Goal: Communication & Community: Answer question/provide support

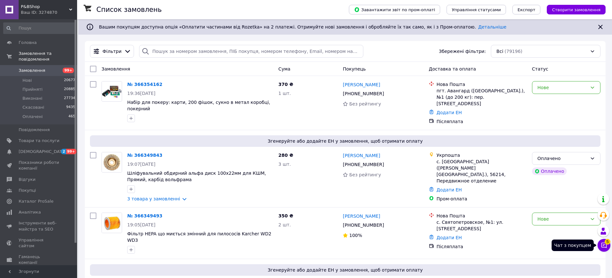
click at [608, 246] on button "Чат з покупцем 5" at bounding box center [603, 245] width 13 height 13
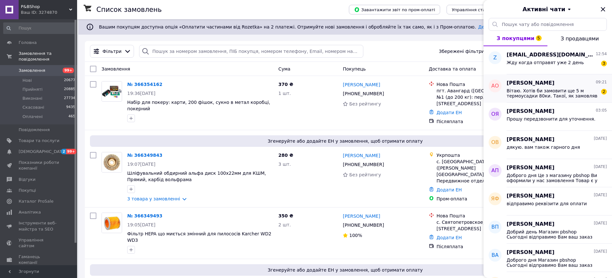
click at [552, 91] on span "Вітаю. Хотів би замовити ще 5 м термоусадки 80ки. Такої, як замовляв" at bounding box center [551, 93] width 91 height 10
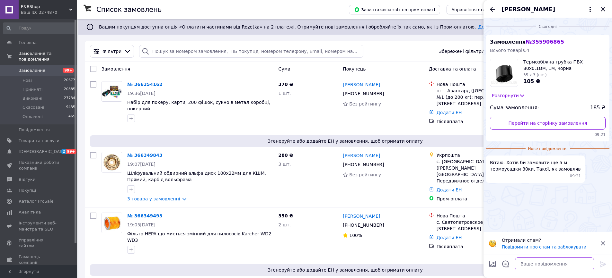
click at [537, 263] on textarea at bounding box center [554, 264] width 79 height 13
type textarea "Відправимо завтра [PERSON_NAME]"
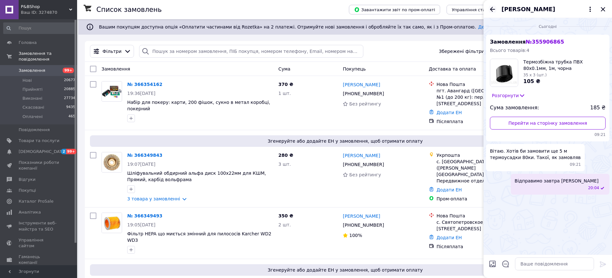
click at [488, 8] on div "[PERSON_NAME]" at bounding box center [547, 9] width 128 height 18
click at [491, 9] on icon "Назад" at bounding box center [492, 9] width 5 height 5
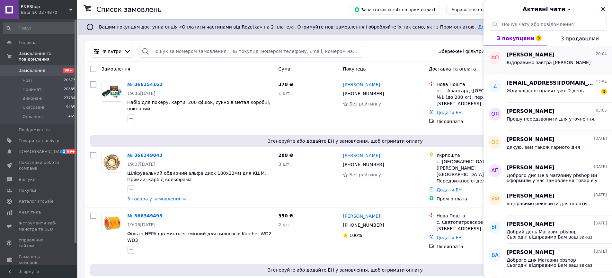
click at [545, 62] on span "Відправимо завтра [PERSON_NAME]" at bounding box center [548, 62] width 84 height 5
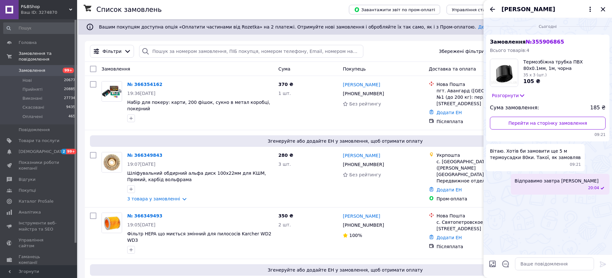
click at [494, 8] on icon "Назад" at bounding box center [492, 9] width 8 height 8
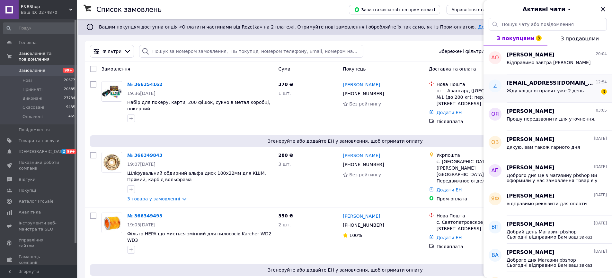
click at [529, 86] on span "[EMAIL_ADDRESS][DOMAIN_NAME]" at bounding box center [550, 83] width 88 height 7
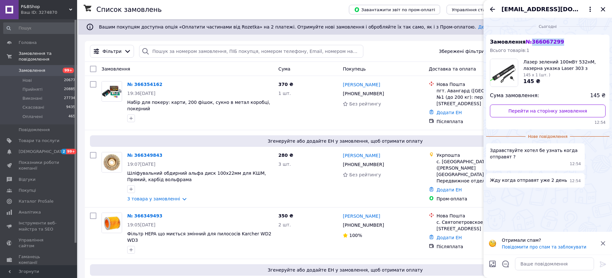
drag, startPoint x: 554, startPoint y: 42, endPoint x: 527, endPoint y: 42, distance: 26.3
click at [527, 42] on span "№ 366067299" at bounding box center [544, 42] width 38 height 6
copy span "366067299"
click at [44, 45] on span "Головна" at bounding box center [39, 43] width 41 height 6
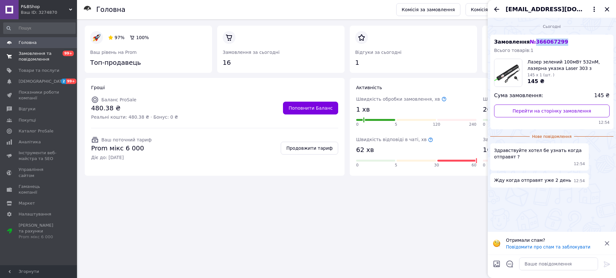
click at [37, 52] on span "Замовлення та повідомлення" at bounding box center [39, 57] width 41 height 12
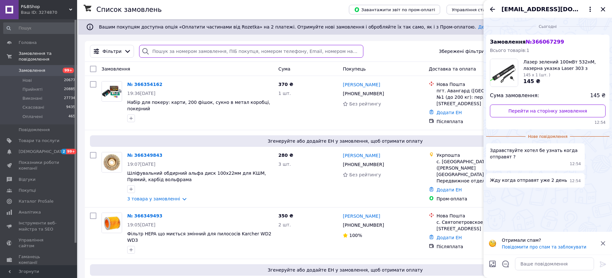
click at [191, 52] on input "search" at bounding box center [251, 51] width 224 height 13
paste input "366067299"
type input "366067299"
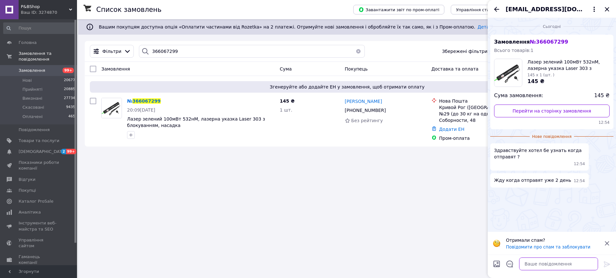
click at [538, 264] on textarea at bounding box center [558, 264] width 79 height 13
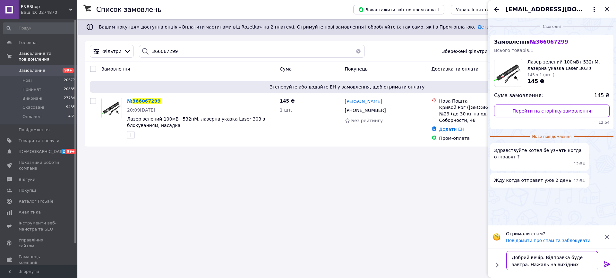
type textarea "Добрий вечір. Відправка буде завтра. Нажаль на вихідних склад не працює"
